Goal: Information Seeking & Learning: Learn about a topic

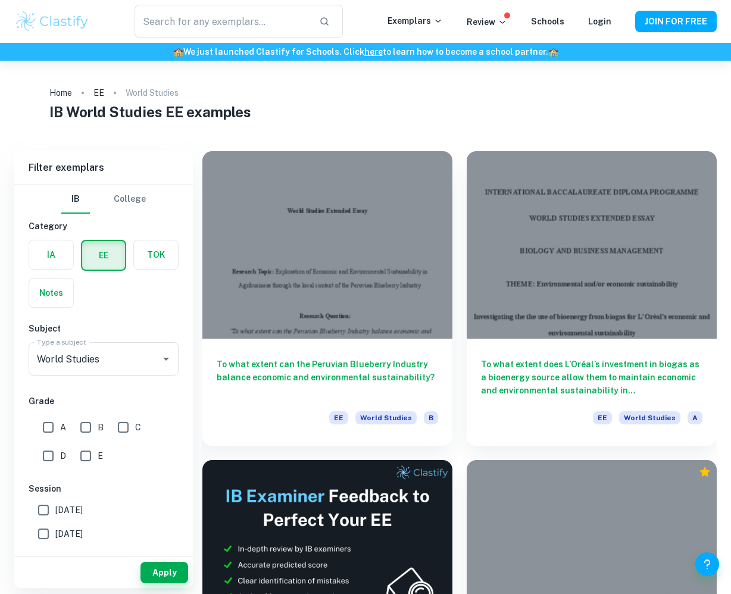
click at [254, 443] on link "To what extent can the Peruvian Blueberry Industry balance economic and environ…" at bounding box center [327, 298] width 250 height 295
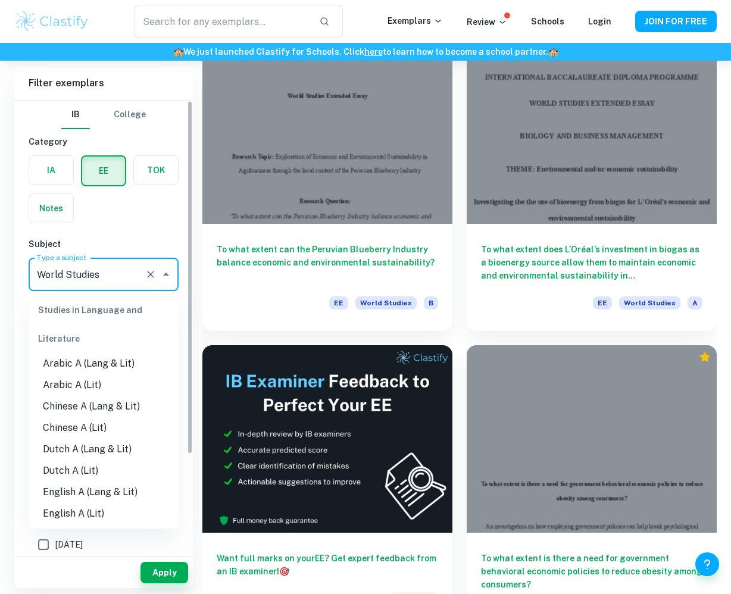
click at [107, 277] on input "World Studies" at bounding box center [87, 274] width 106 height 23
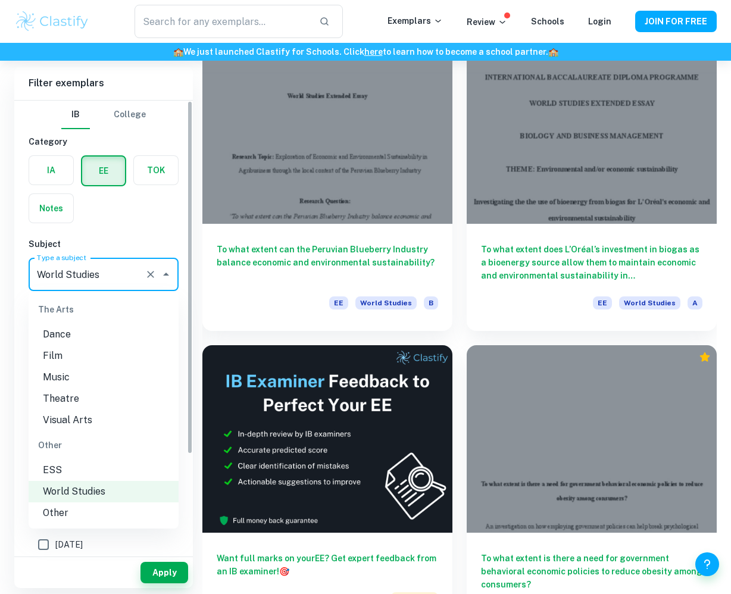
scroll to position [1557, 0]
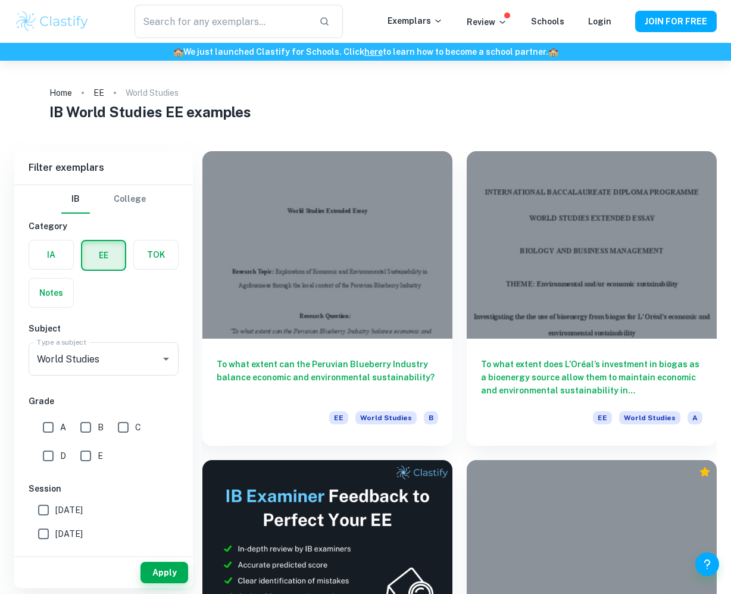
scroll to position [0, 0]
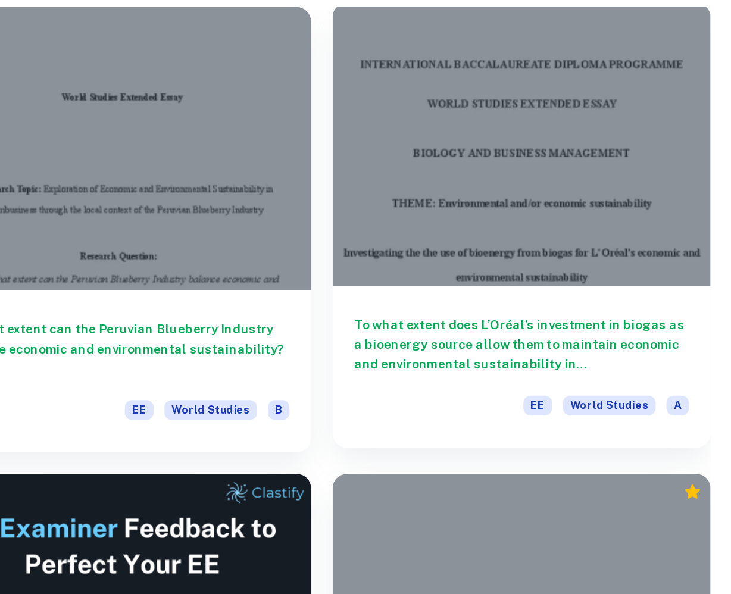
click at [481, 355] on h6 "To what extent does L’Oréal’s investment in biogas as a bioenergy source allow …" at bounding box center [591, 374] width 221 height 39
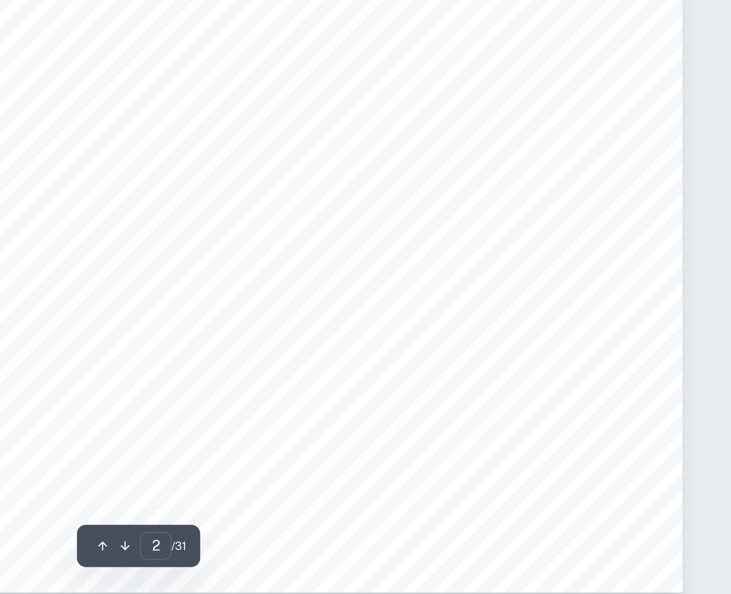
scroll to position [785, 0]
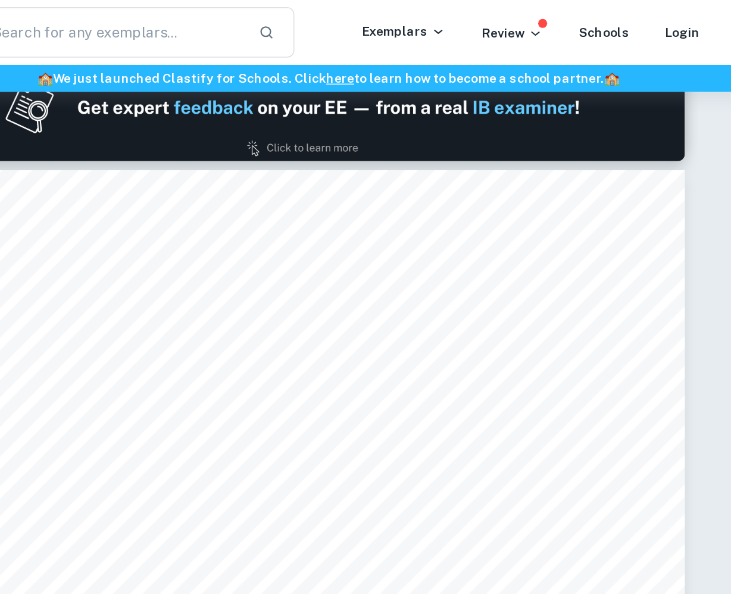
type input "1"
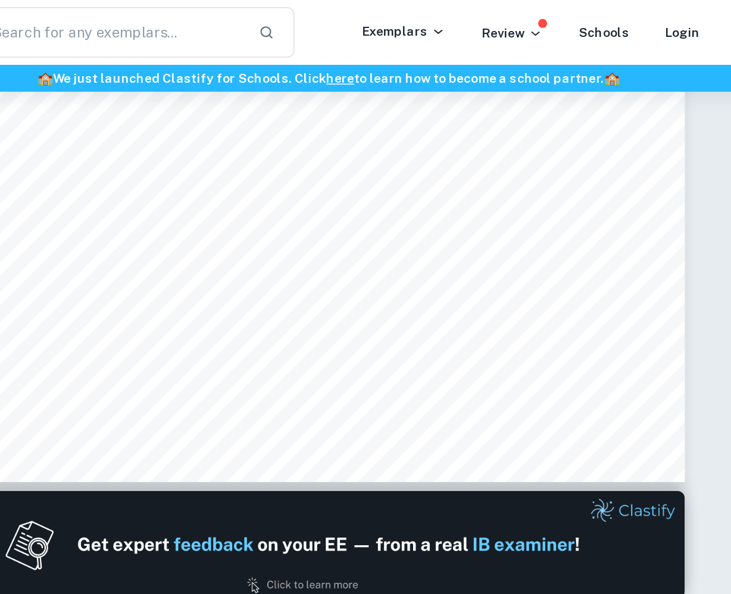
scroll to position [345, 0]
